Goal: Transaction & Acquisition: Book appointment/travel/reservation

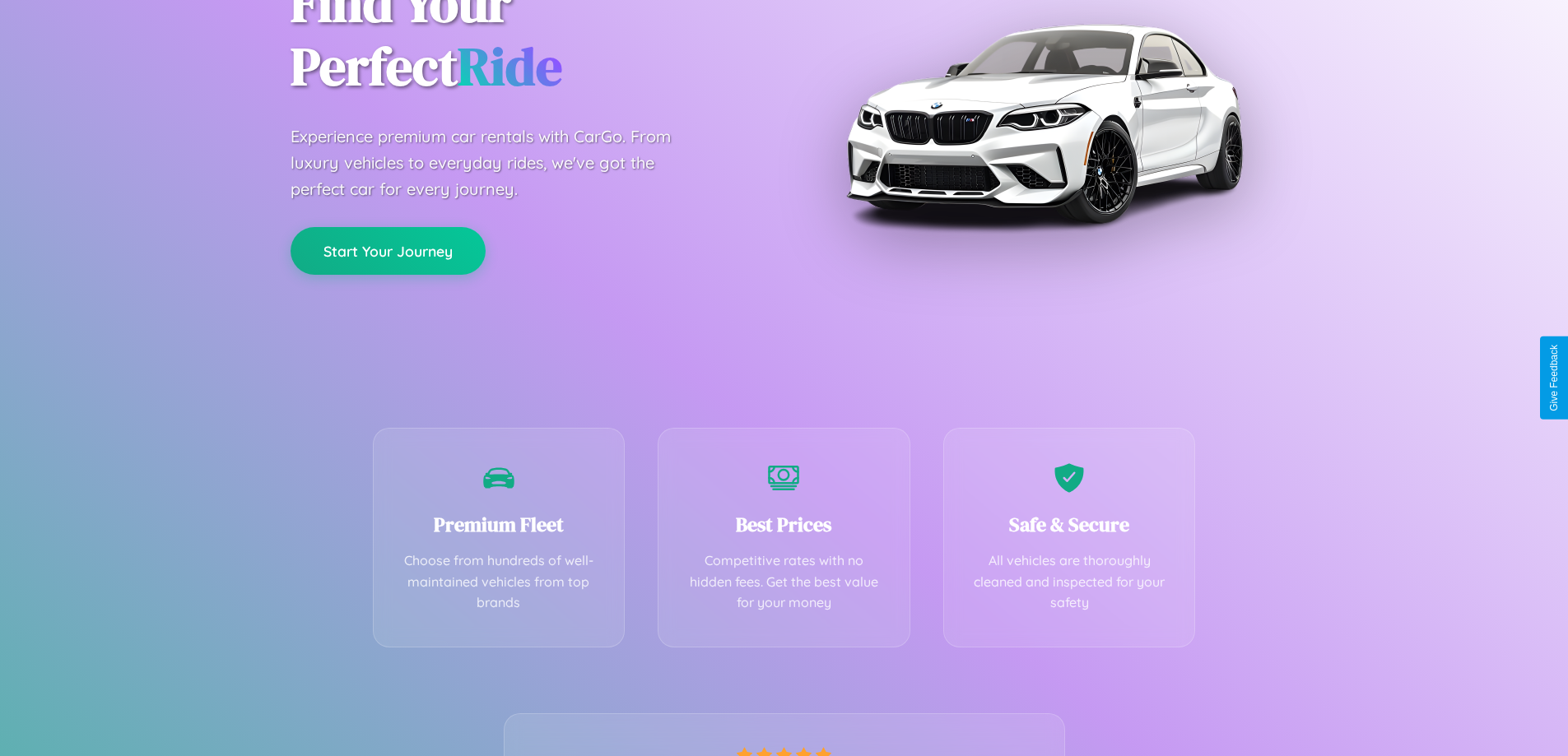
scroll to position [324, 0]
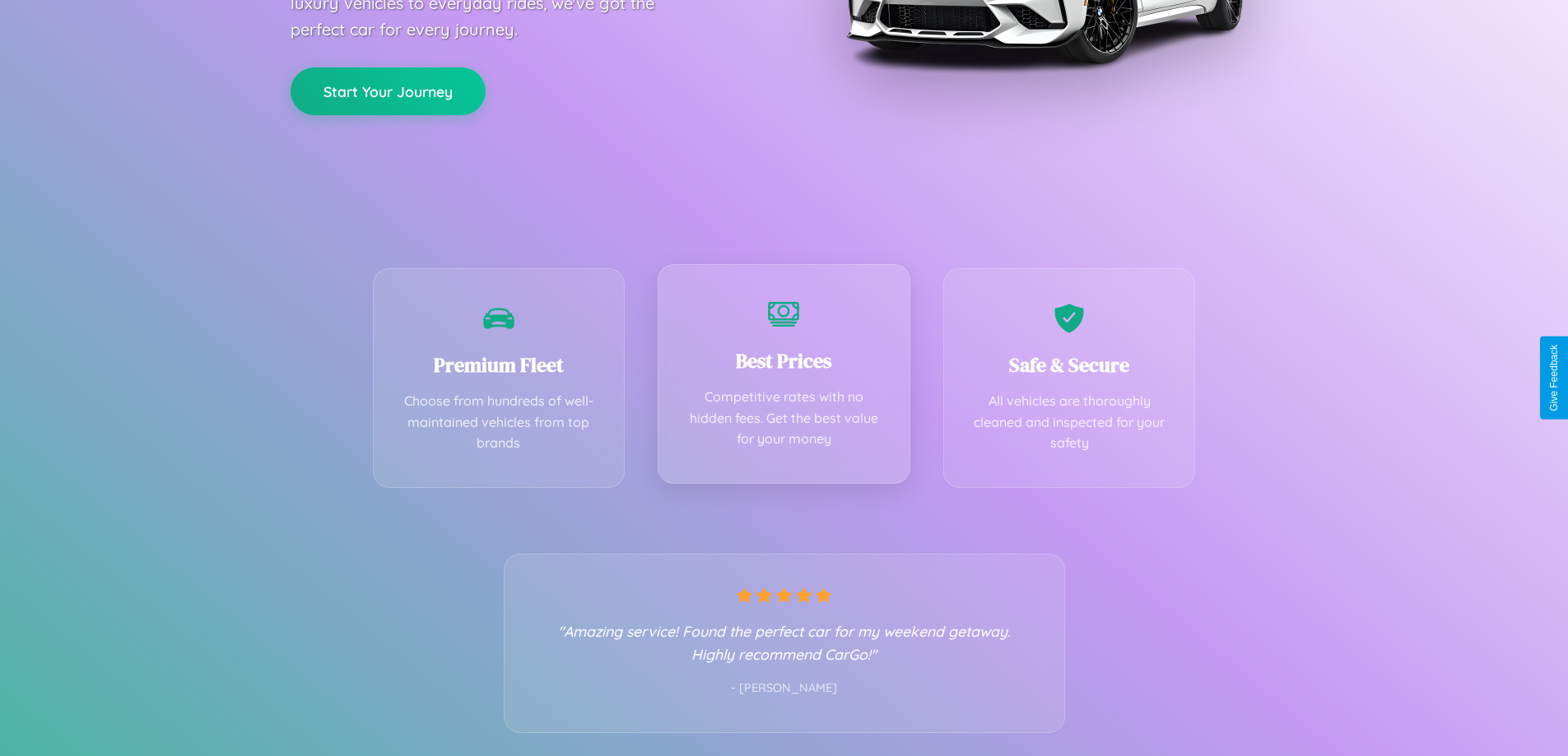
click at [784, 378] on div "Best Prices Competitive rates with no hidden fees. Get the best value for your …" at bounding box center [784, 374] width 253 height 219
click at [388, 90] on button "Start Your Journey" at bounding box center [388, 89] width 195 height 47
click at [388, 89] on button "Start Your Journey" at bounding box center [388, 89] width 195 height 47
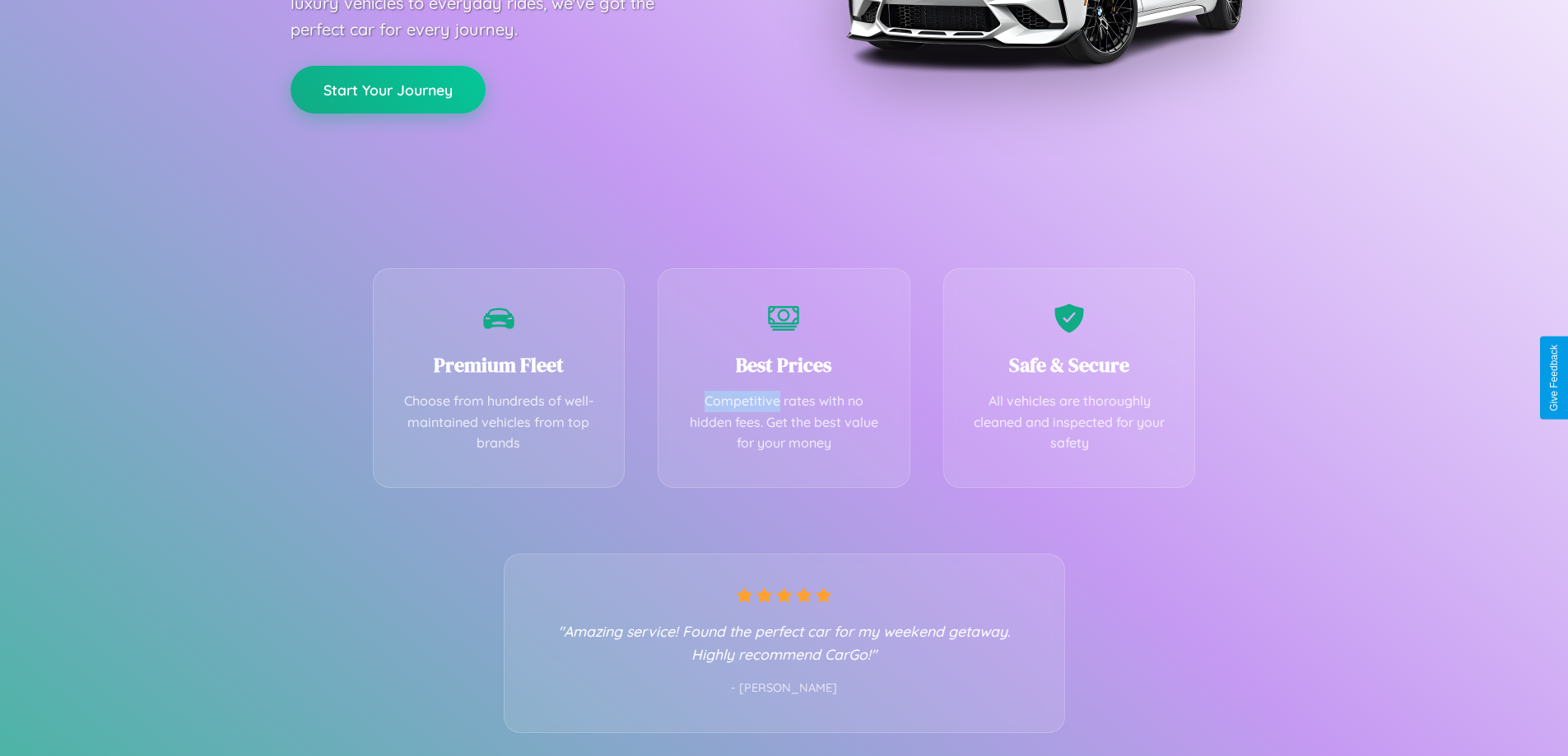
click at [388, 89] on button "Start Your Journey" at bounding box center [388, 89] width 195 height 47
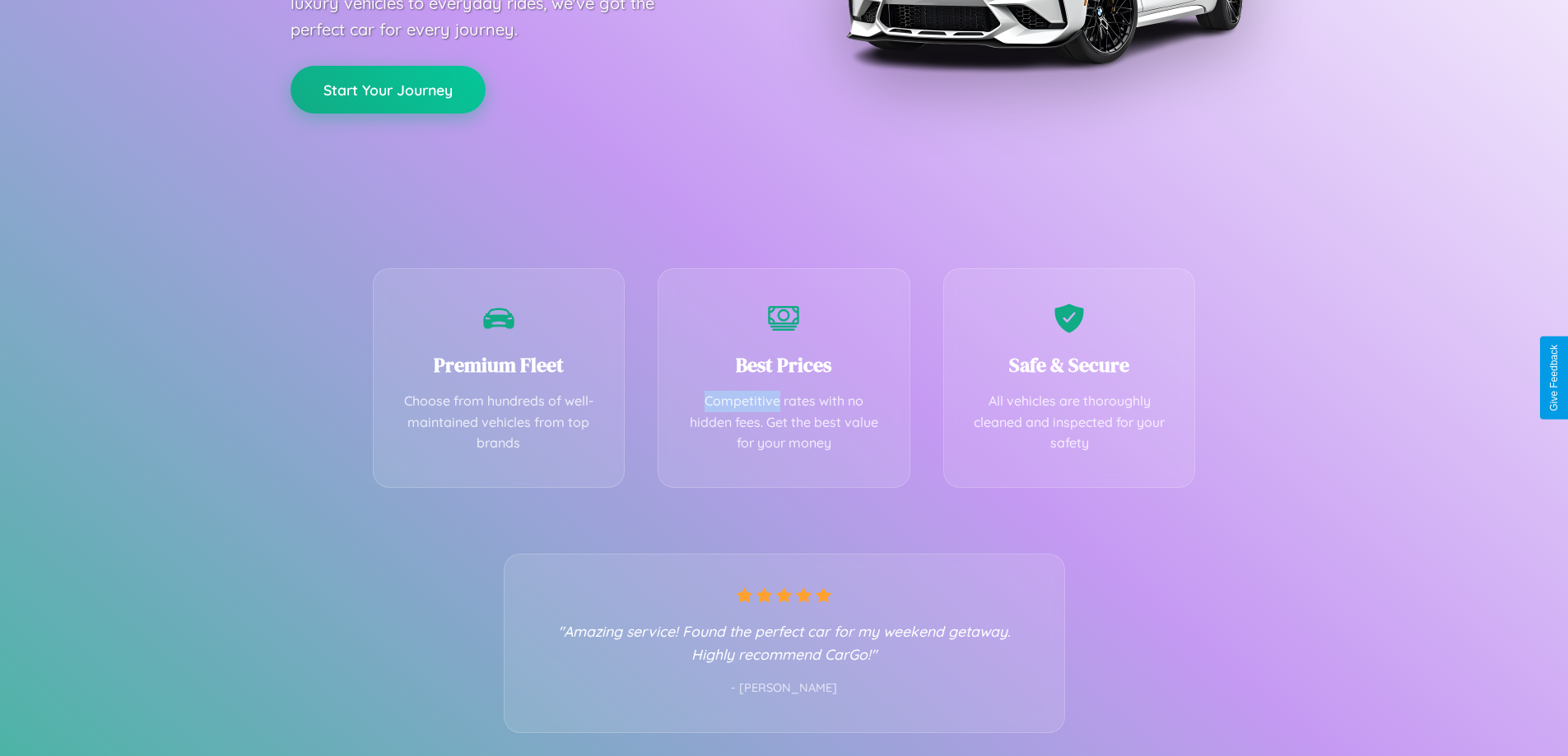
click at [388, 89] on button "Start Your Journey" at bounding box center [388, 89] width 195 height 47
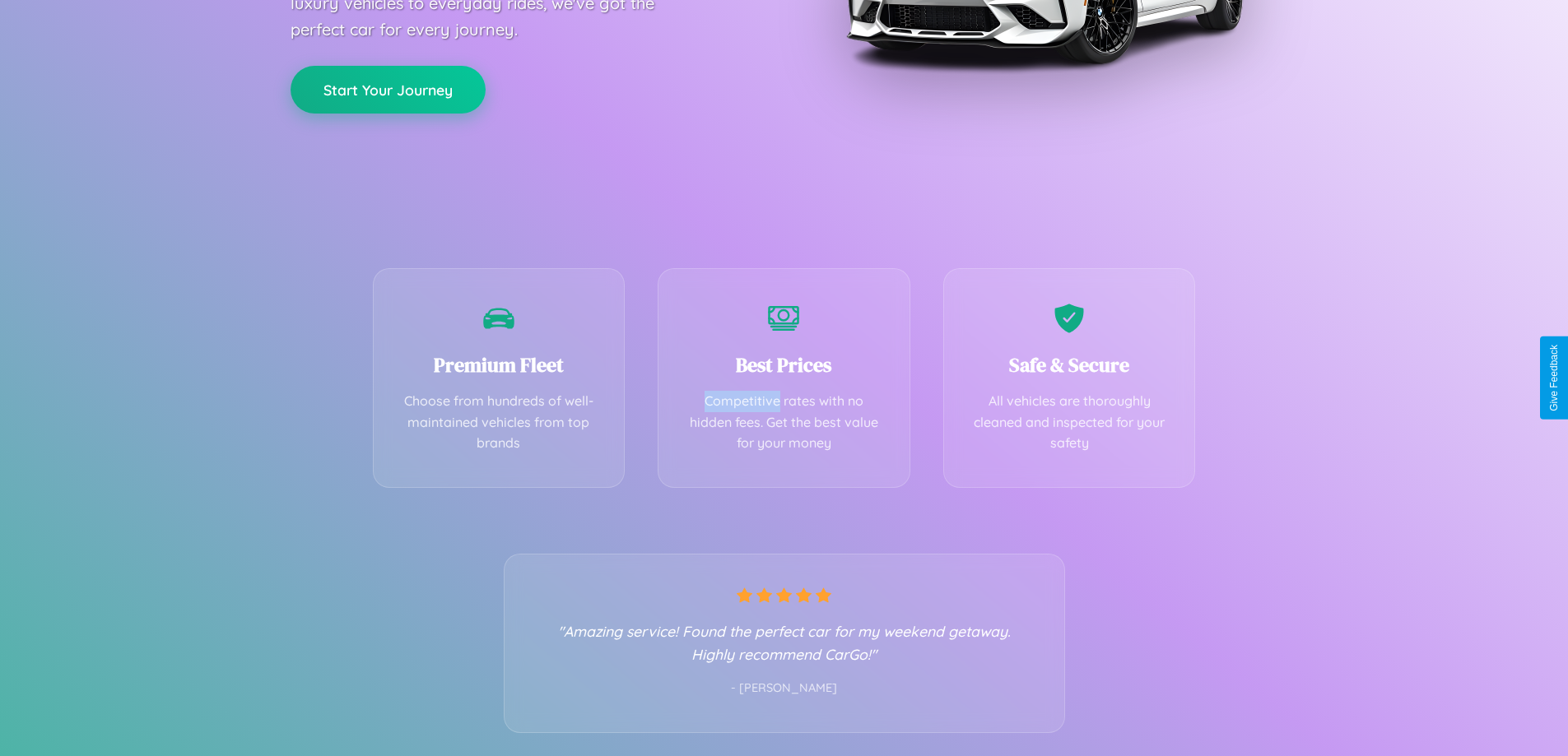
click at [388, 89] on button "Start Your Journey" at bounding box center [388, 89] width 195 height 47
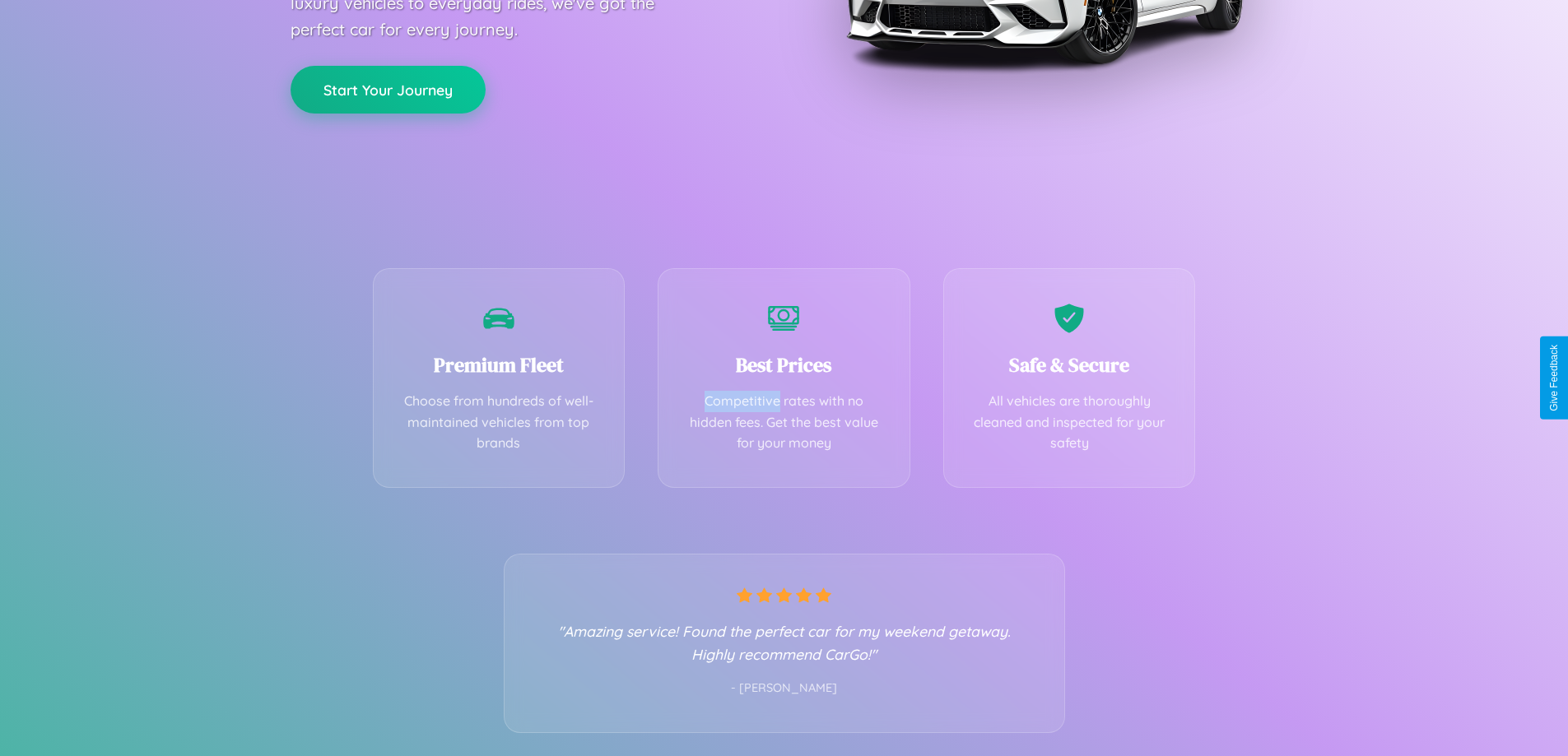
click at [388, 89] on button "Start Your Journey" at bounding box center [388, 89] width 195 height 47
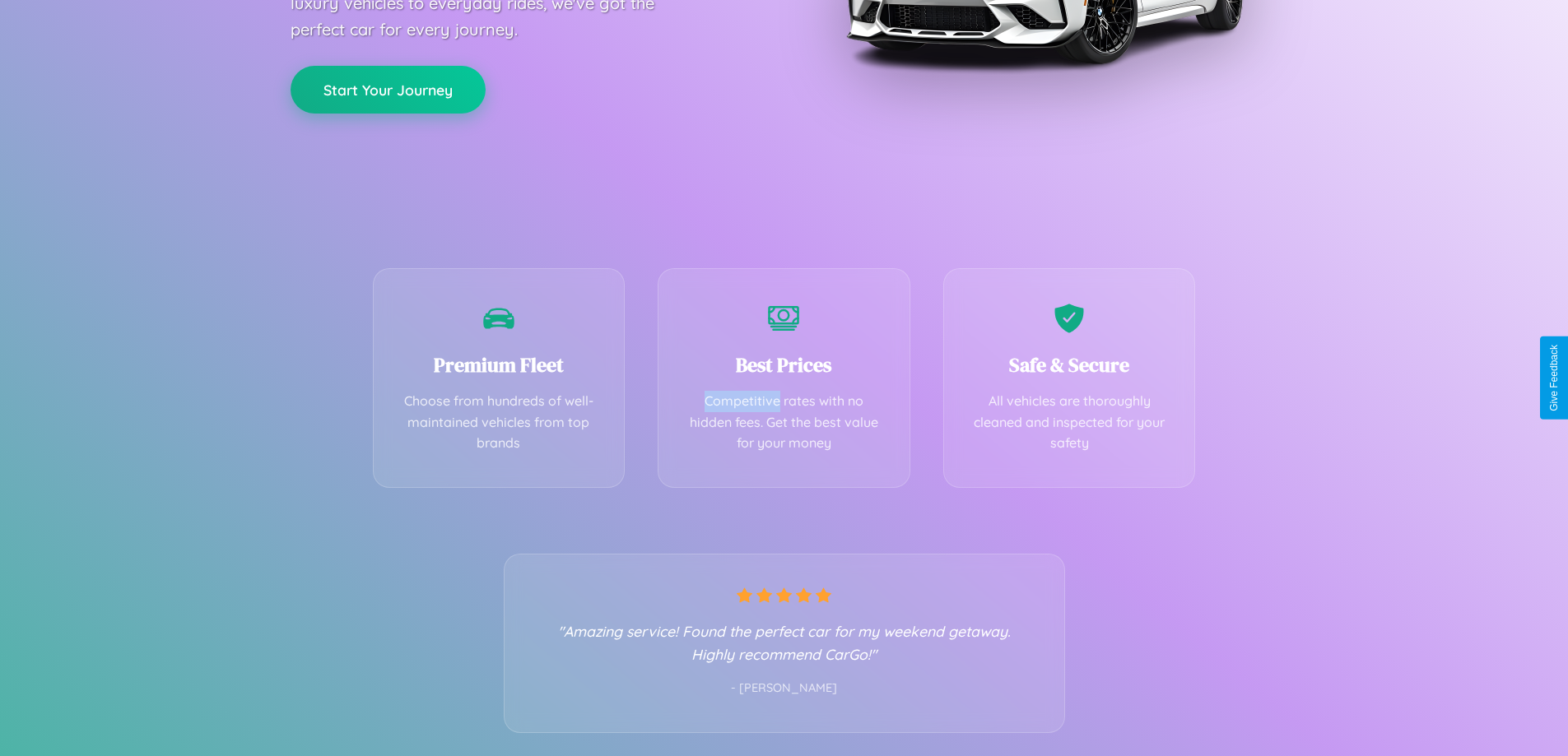
click at [388, 89] on button "Start Your Journey" at bounding box center [388, 89] width 195 height 47
